Goal: Information Seeking & Learning: Find specific page/section

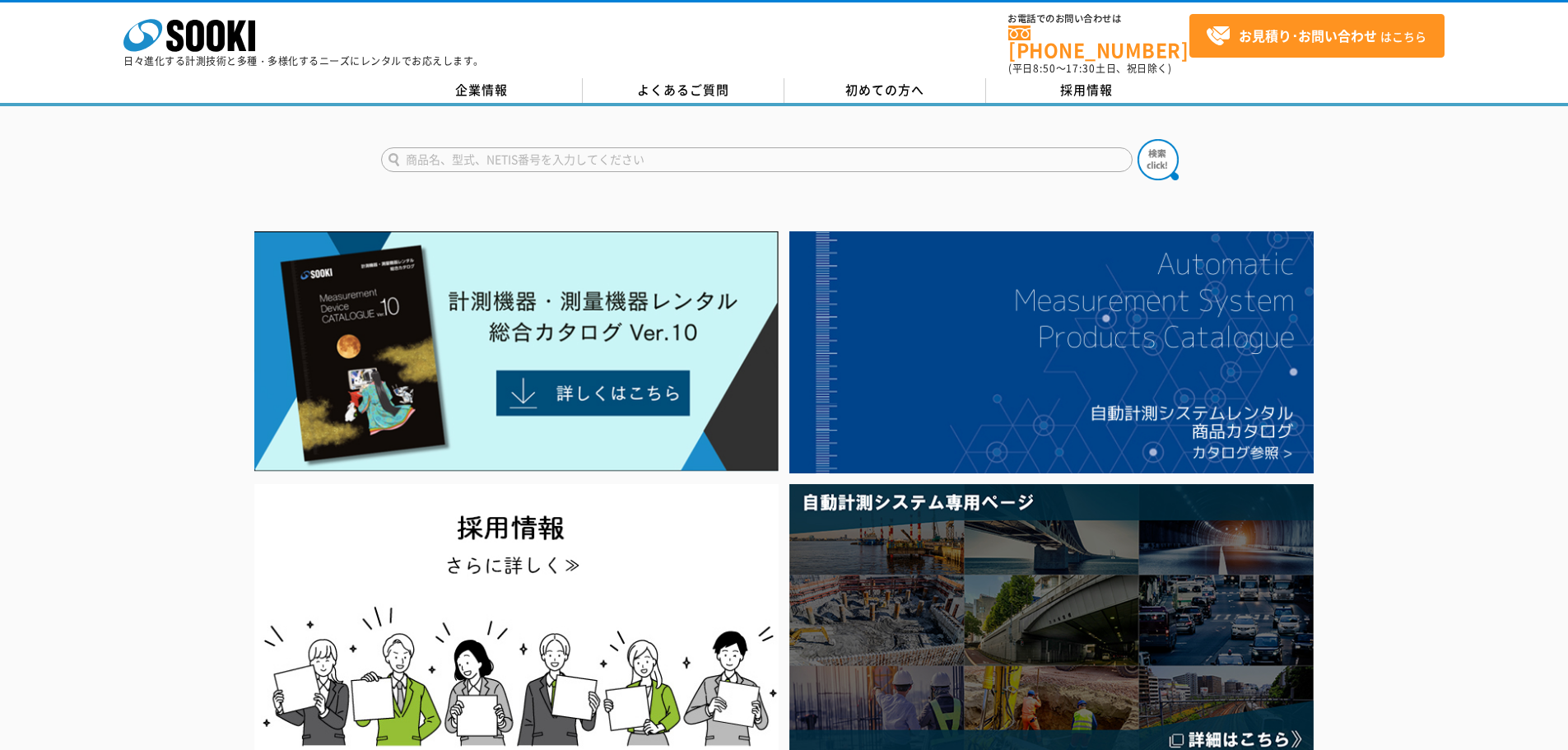
click at [471, 153] on input "text" at bounding box center [757, 160] width 752 height 25
click at [1138, 139] on button at bounding box center [1158, 159] width 41 height 41
drag, startPoint x: 424, startPoint y: 155, endPoint x: 291, endPoint y: 167, distance: 133.5
click at [294, 168] on div "乳鉢" at bounding box center [784, 146] width 1568 height 79
type input "カンタブ"
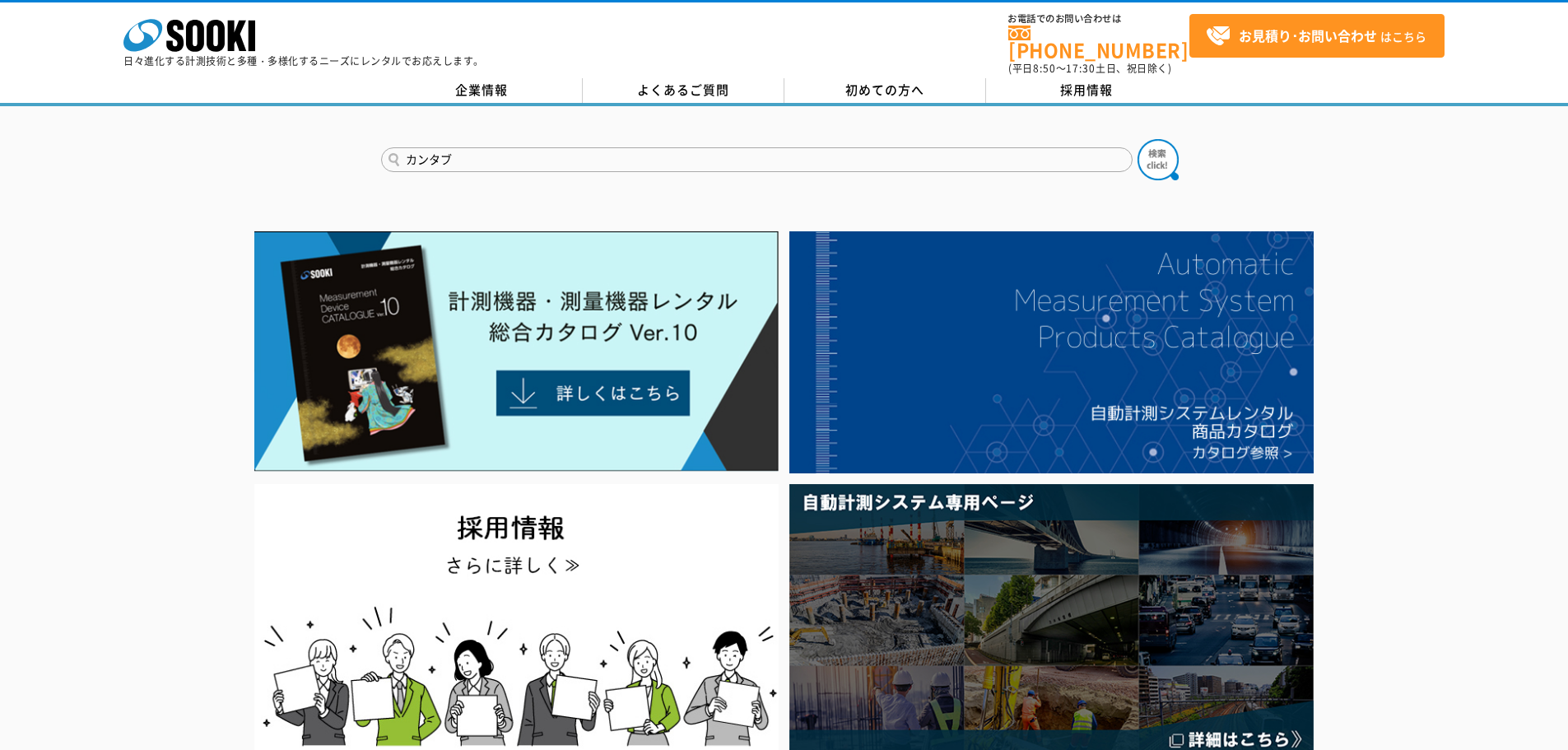
click at [1138, 139] on button at bounding box center [1158, 159] width 41 height 41
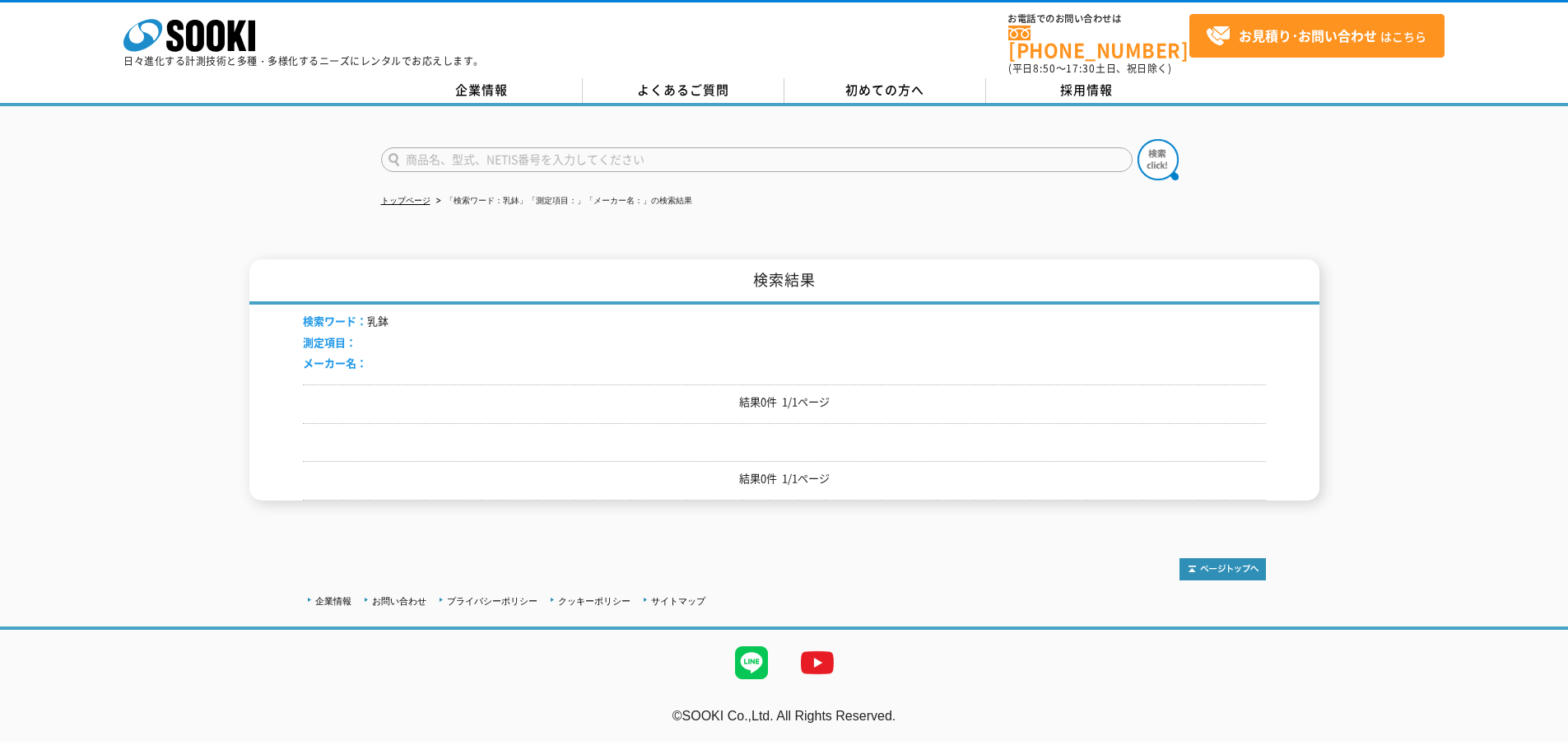
click at [276, 218] on div "トップページ 「検索ワード：乳鉢」「測定項目：」「メーカー名：」の検索結果 検索結果 検索ワード： 乳鉢 測定項目： メーカー名： 結果0件 1/1ページ 結…" at bounding box center [784, 315] width 1568 height 419
click at [261, 191] on div "トップページ 「検索ワード：カンタブ」「測定項目：」「メーカー名：」の検索結果 検索結果 検索ワード： カンタブ 測定項目： メーカー名： 結果0件 1/1ペ…" at bounding box center [784, 315] width 1568 height 419
